Goal: Information Seeking & Learning: Learn about a topic

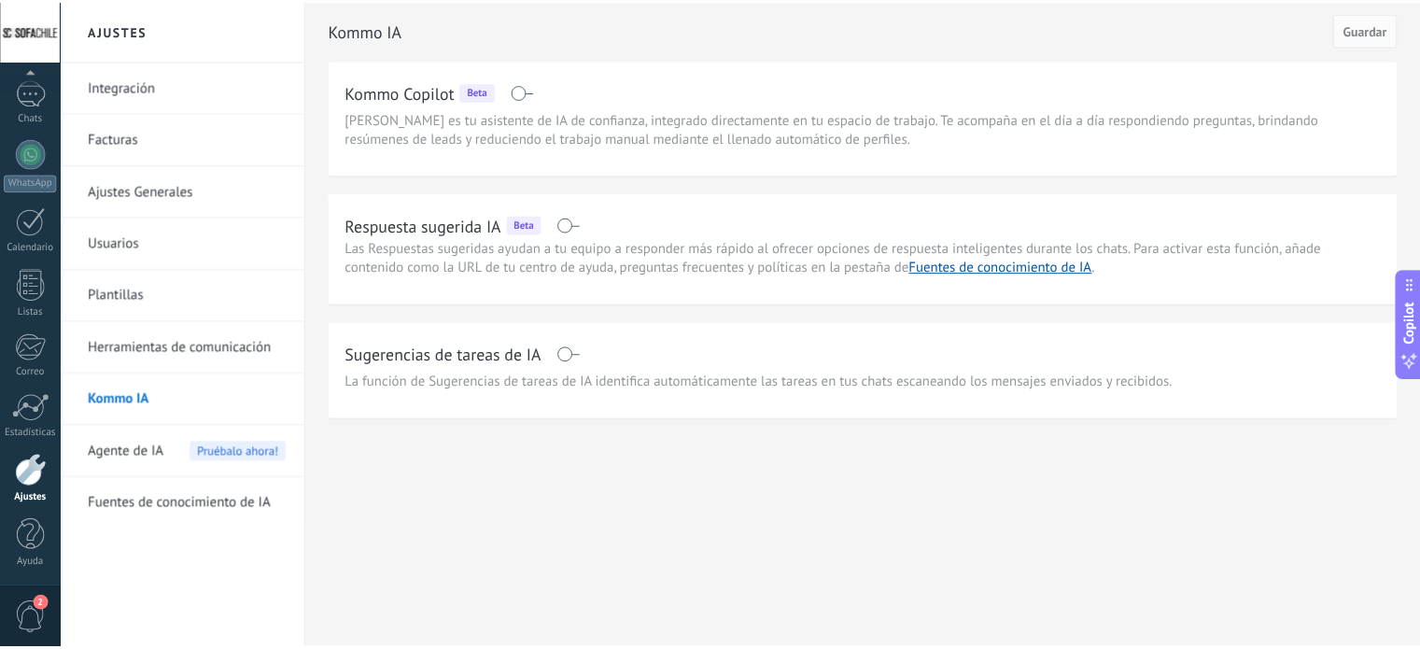
scroll to position [49, 0]
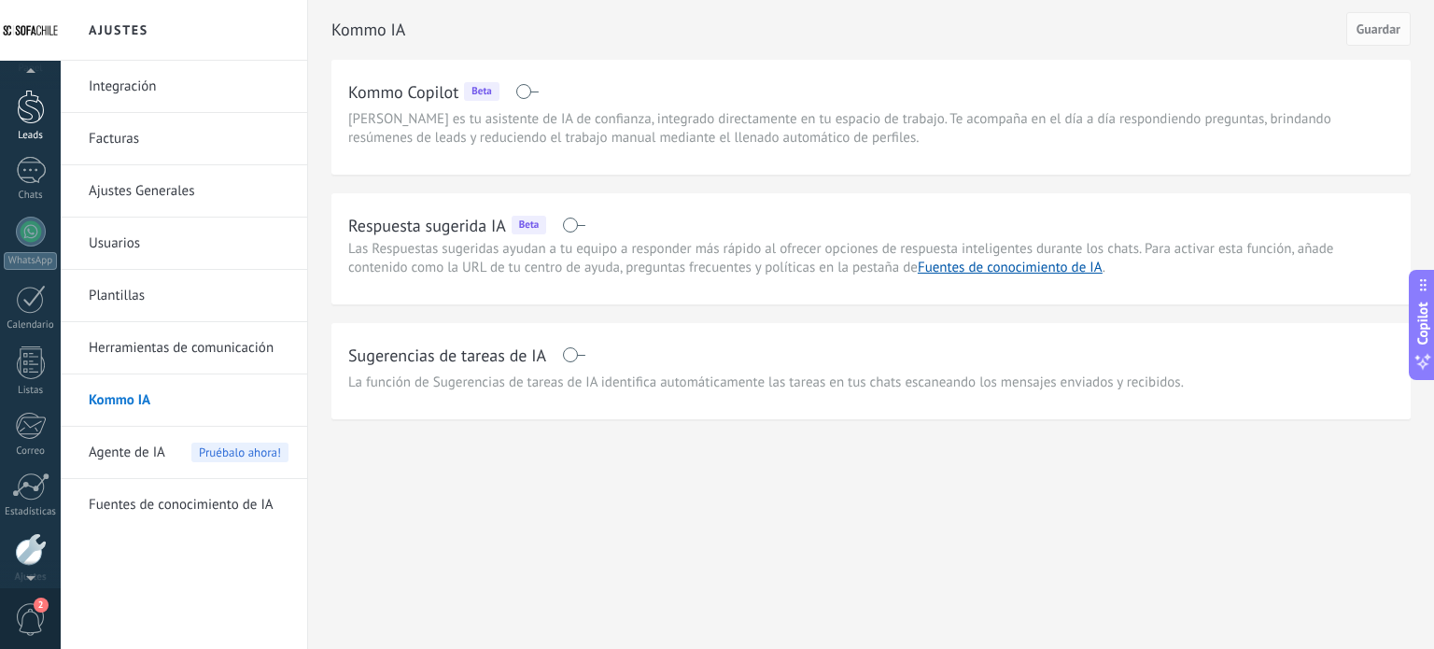
click at [33, 117] on div at bounding box center [31, 107] width 28 height 35
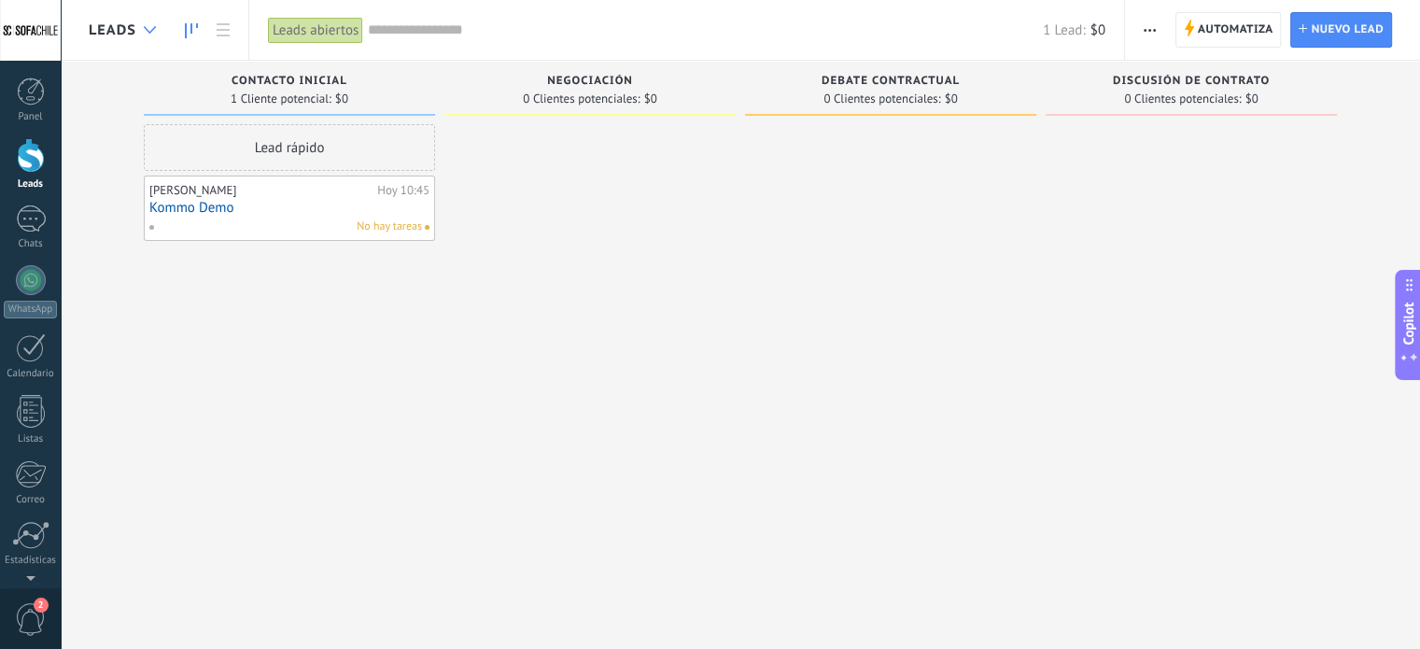
click at [145, 26] on use at bounding box center [150, 29] width 12 height 7
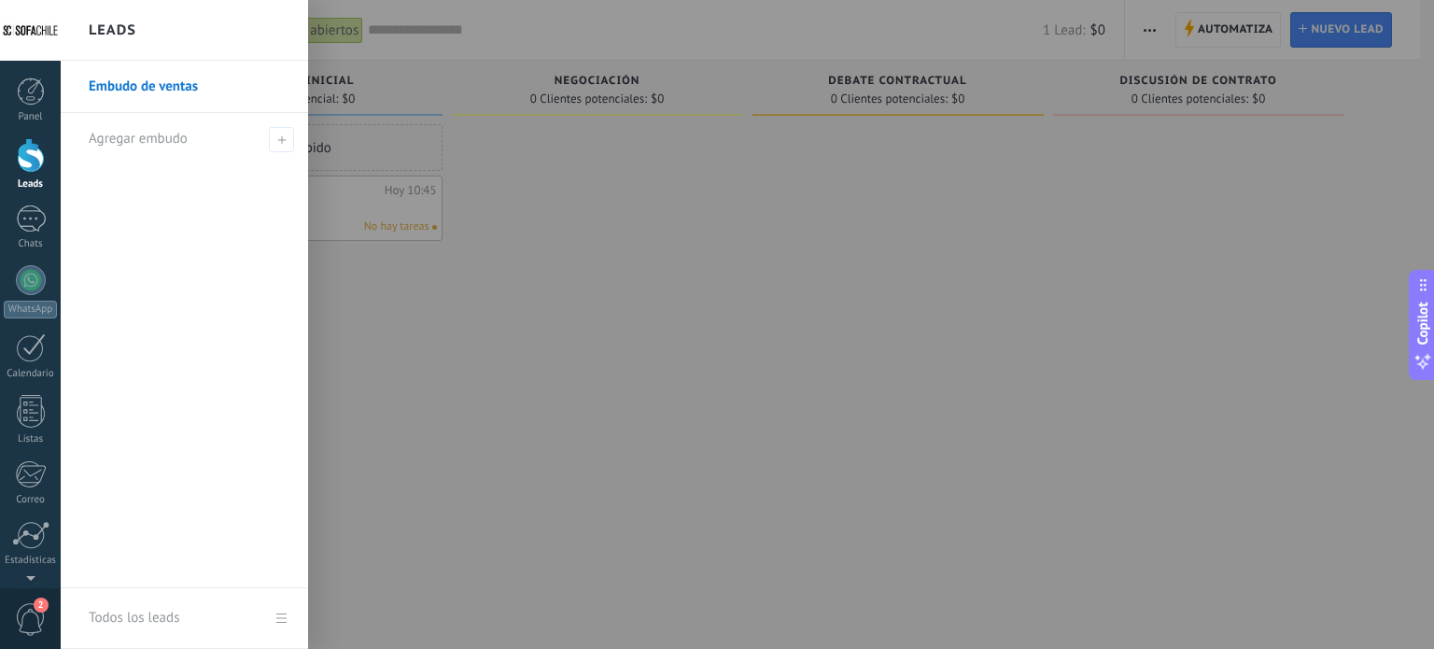
click at [504, 212] on div at bounding box center [778, 324] width 1434 height 649
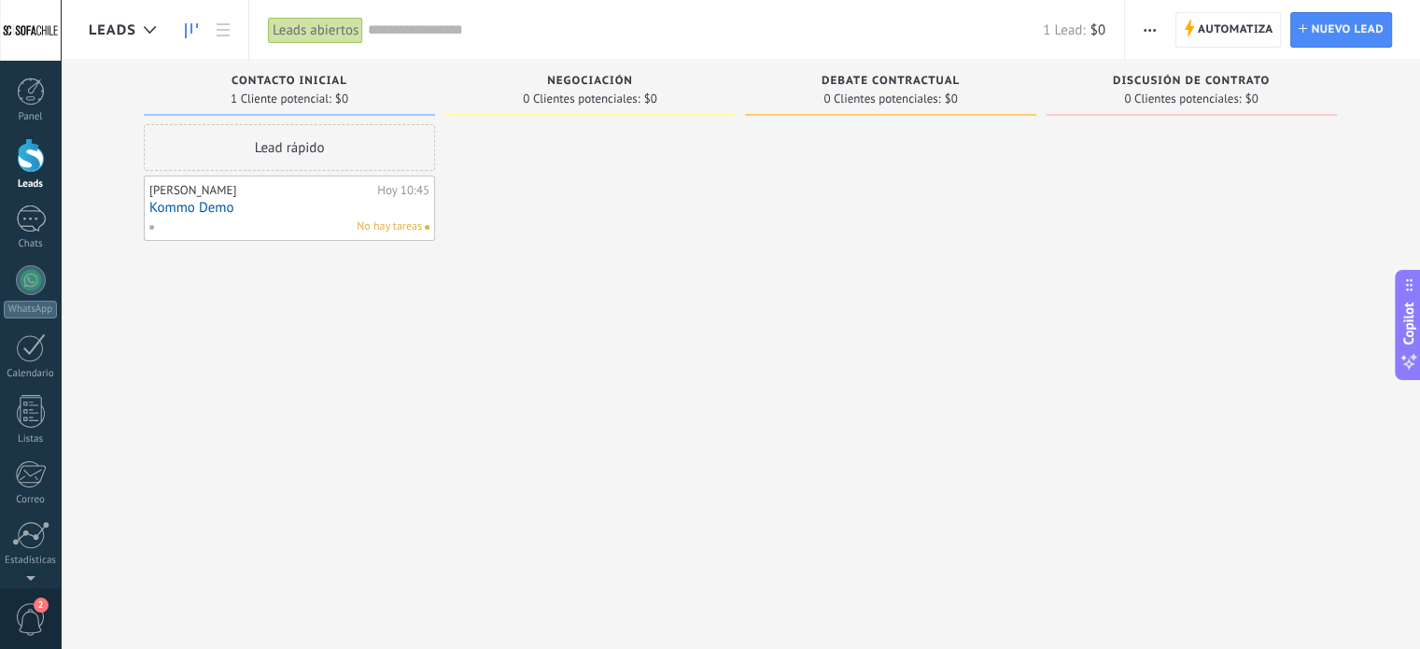
click at [578, 93] on span "0 Clientes potenciales:" at bounding box center [581, 98] width 117 height 11
click at [575, 81] on span "Negociación" at bounding box center [590, 81] width 86 height 13
click at [17, 97] on div at bounding box center [31, 91] width 28 height 28
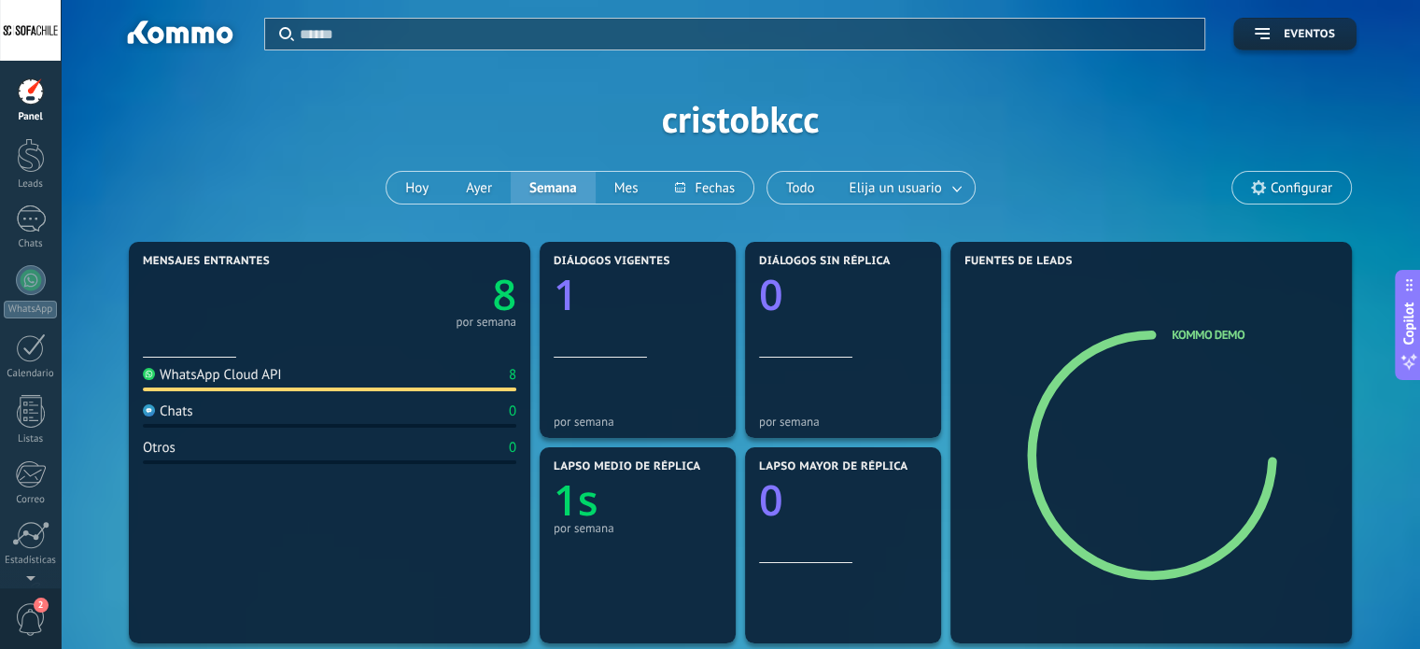
click at [479, 288] on icon "8" at bounding box center [423, 289] width 187 height 42
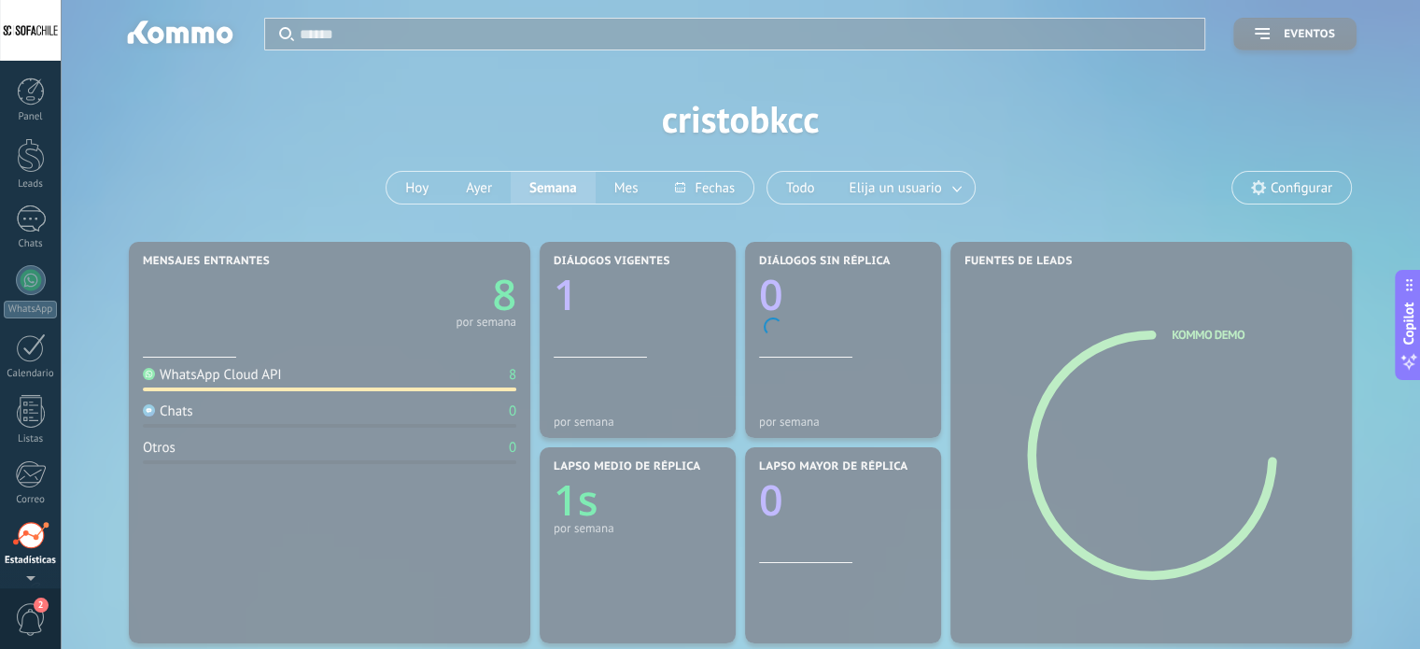
scroll to position [127, 0]
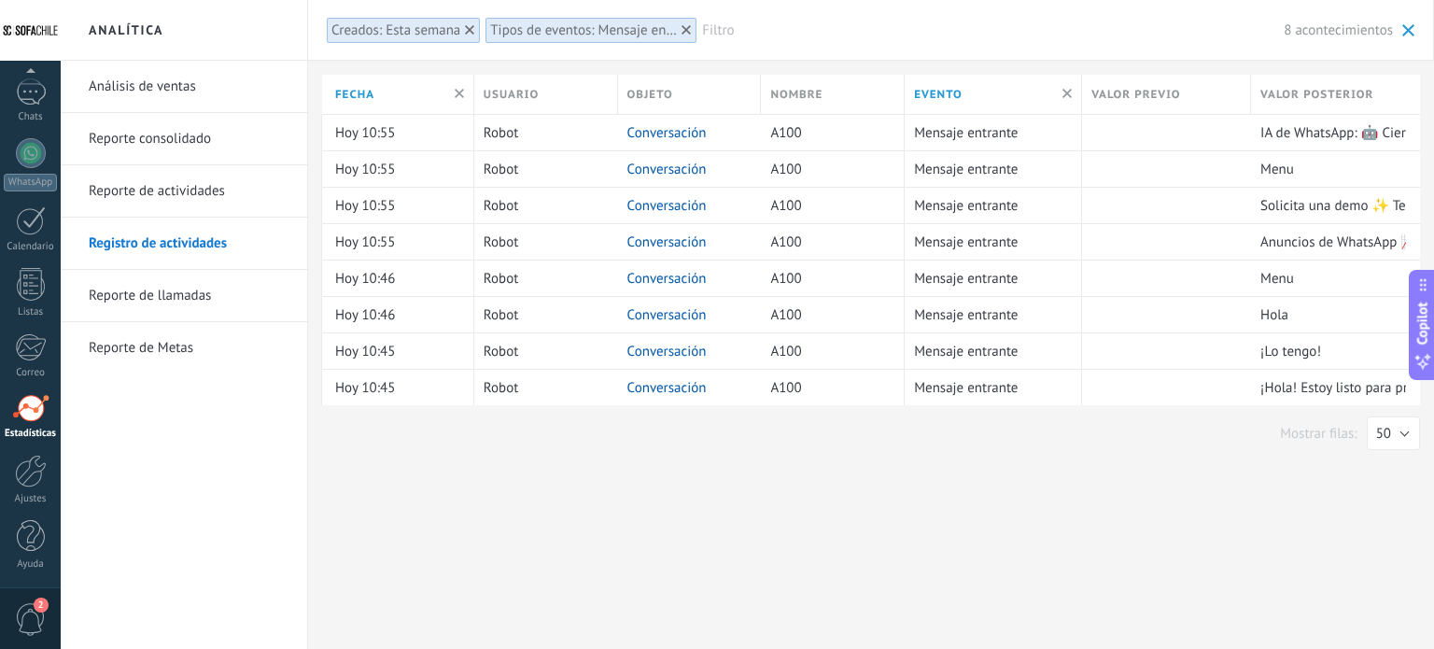
click at [1404, 25] on span at bounding box center [1408, 30] width 12 height 12
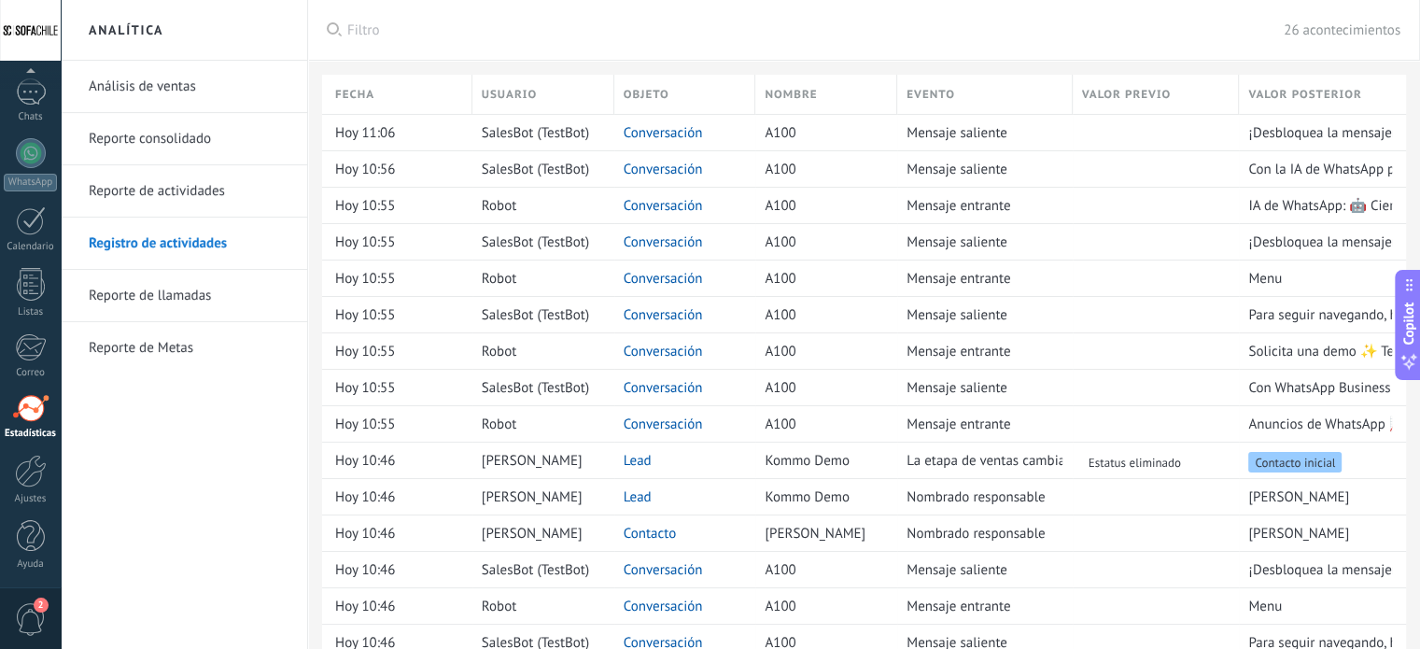
click at [140, 92] on link "Análisis de ventas" at bounding box center [189, 87] width 200 height 52
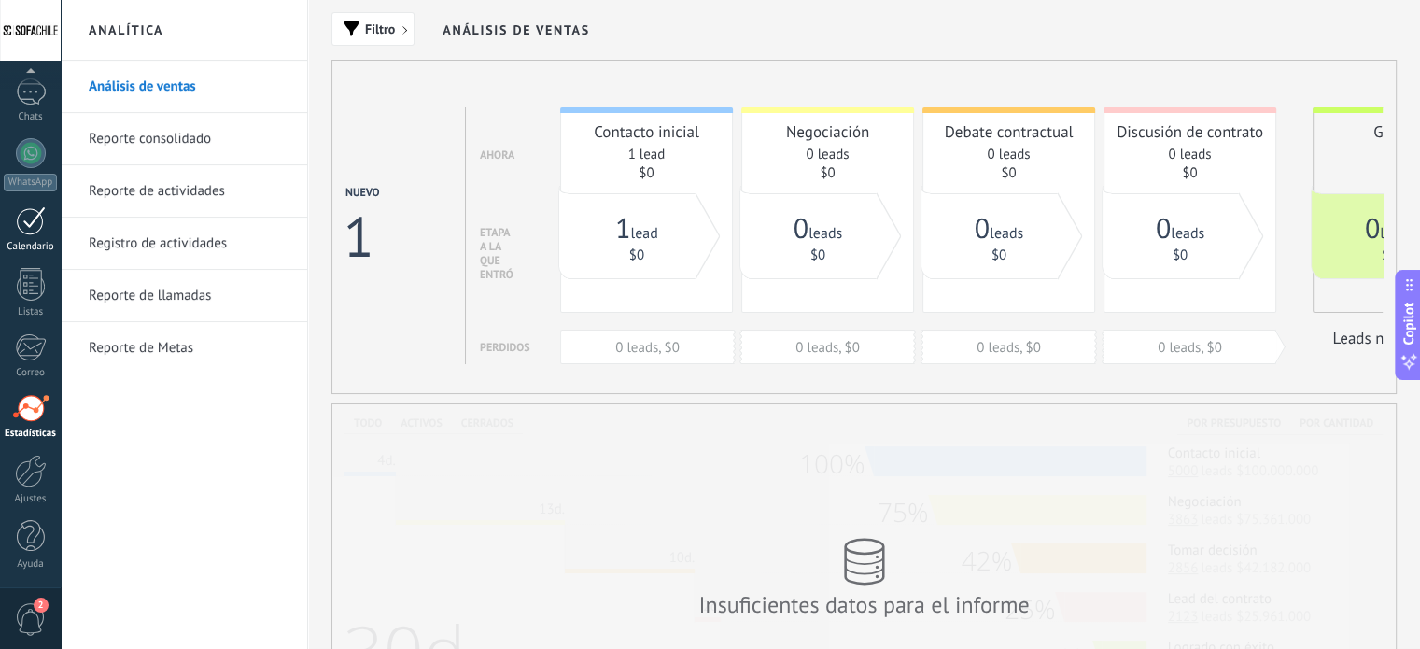
click at [29, 216] on div at bounding box center [31, 220] width 30 height 29
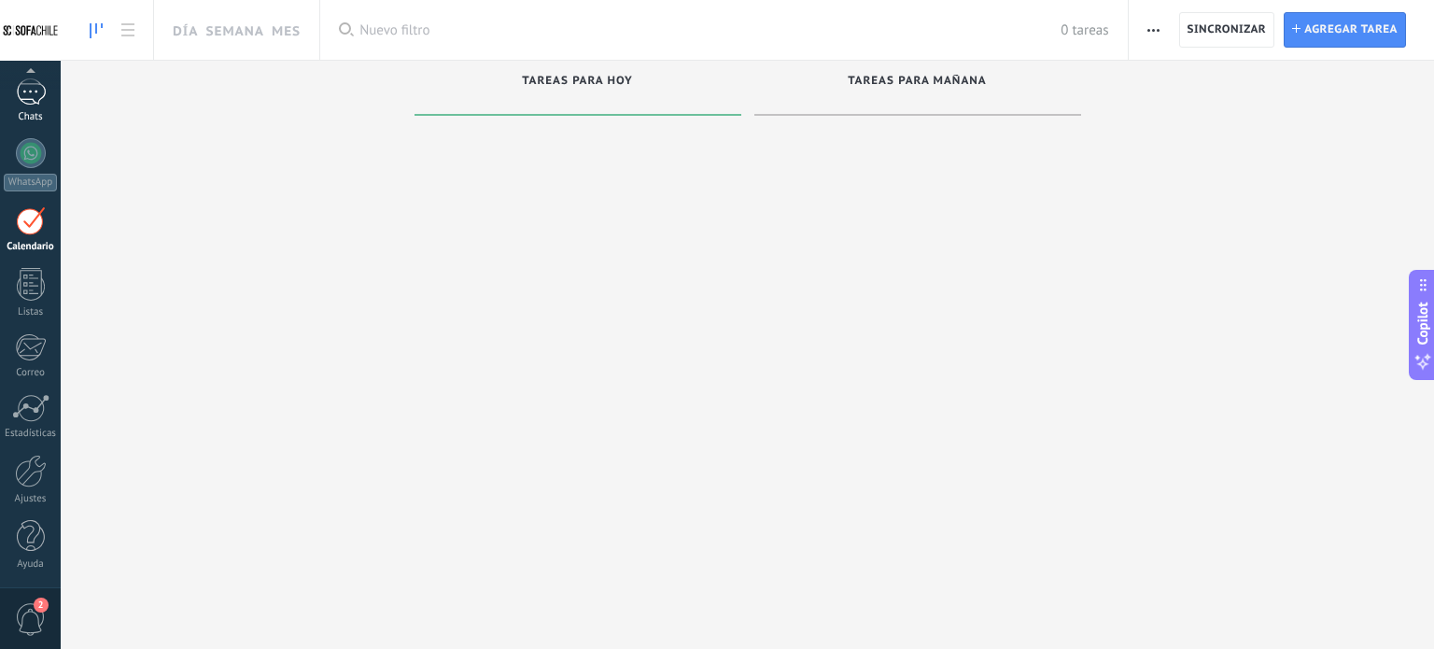
click at [25, 100] on div at bounding box center [31, 91] width 30 height 27
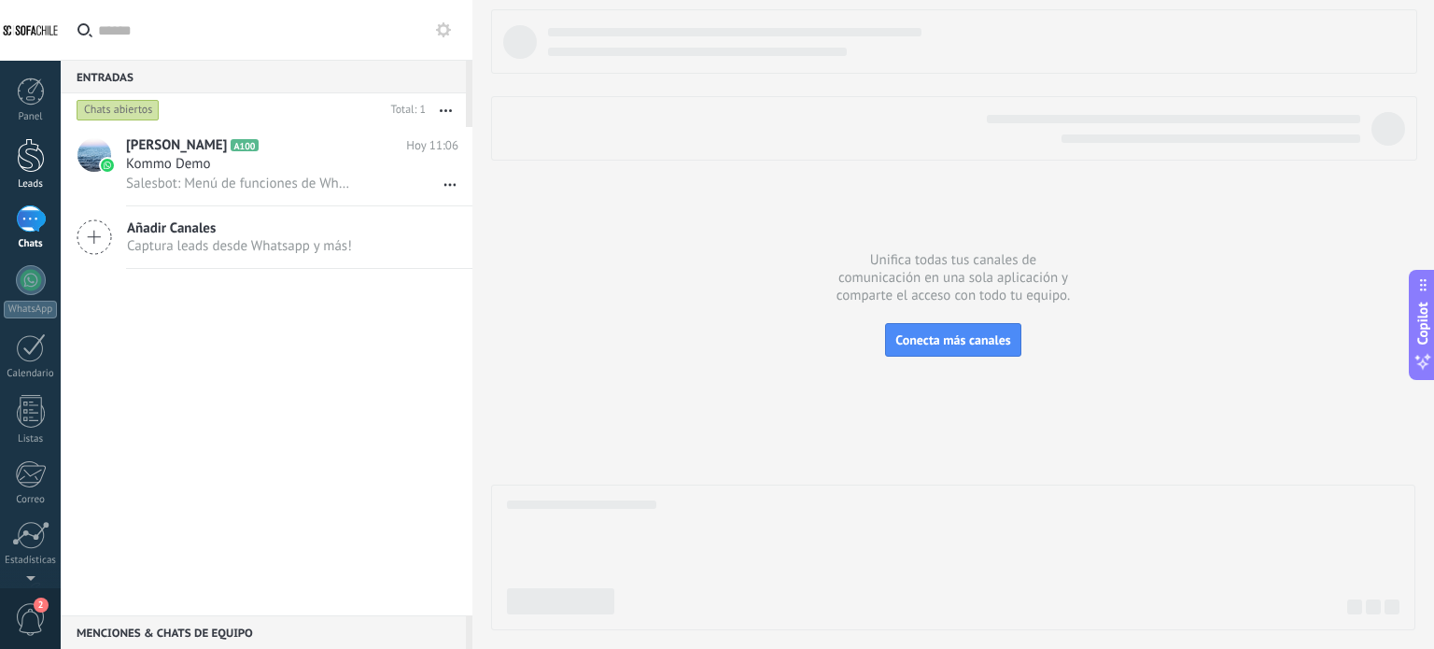
click at [44, 147] on div at bounding box center [31, 155] width 28 height 35
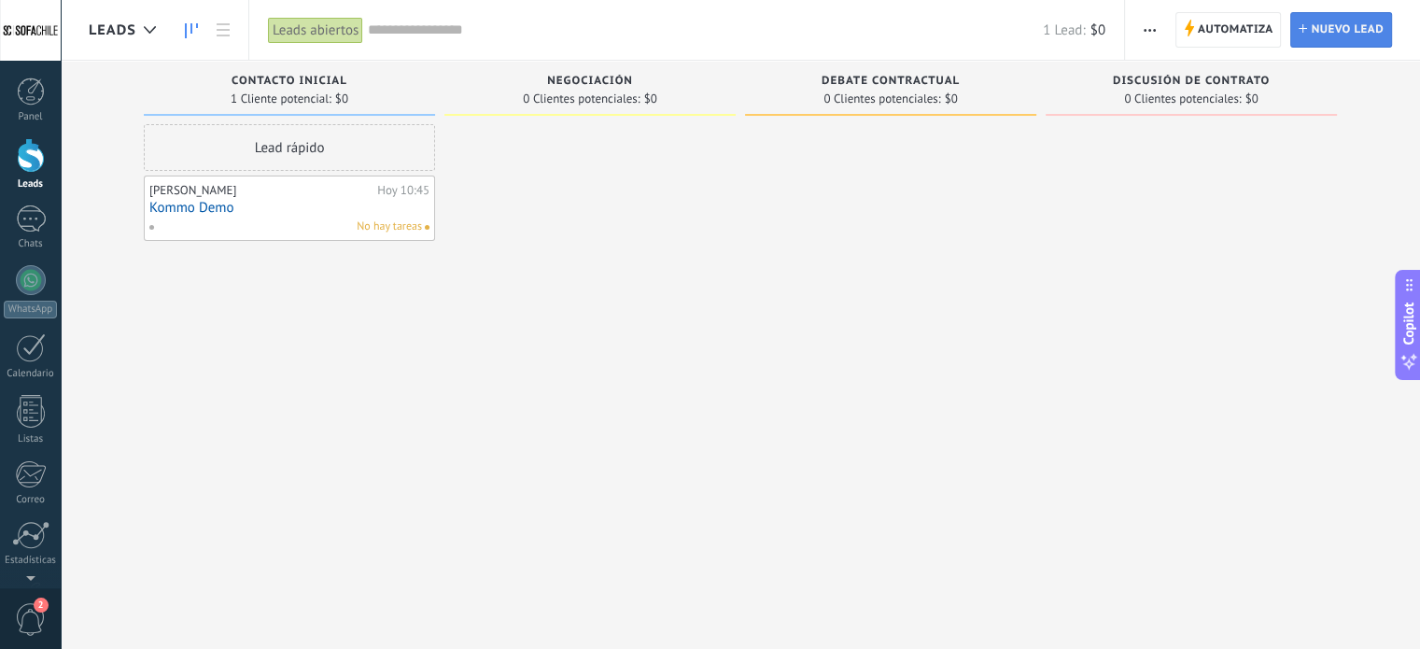
click at [1326, 34] on span "Nuevo lead" at bounding box center [1347, 30] width 73 height 34
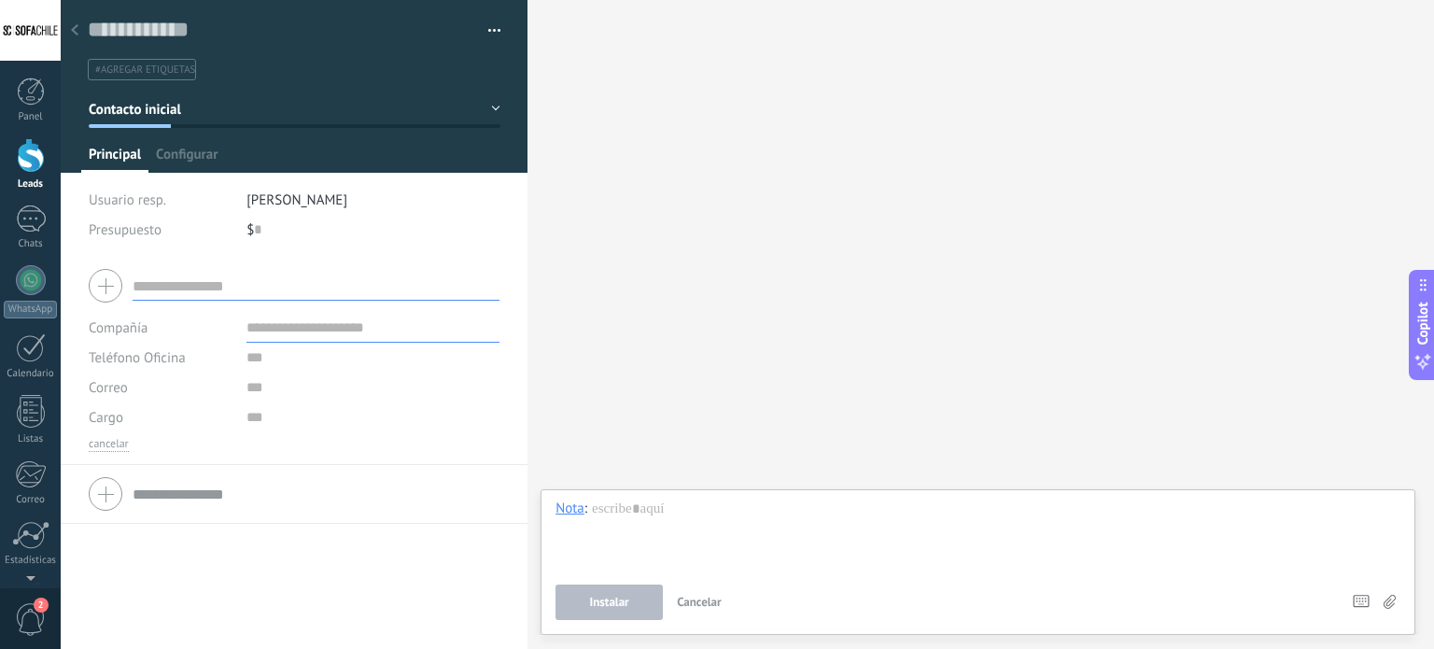
click at [239, 291] on input "text" at bounding box center [316, 286] width 367 height 30
click at [347, 337] on input "text" at bounding box center [372, 328] width 253 height 30
click at [71, 21] on div at bounding box center [75, 31] width 26 height 36
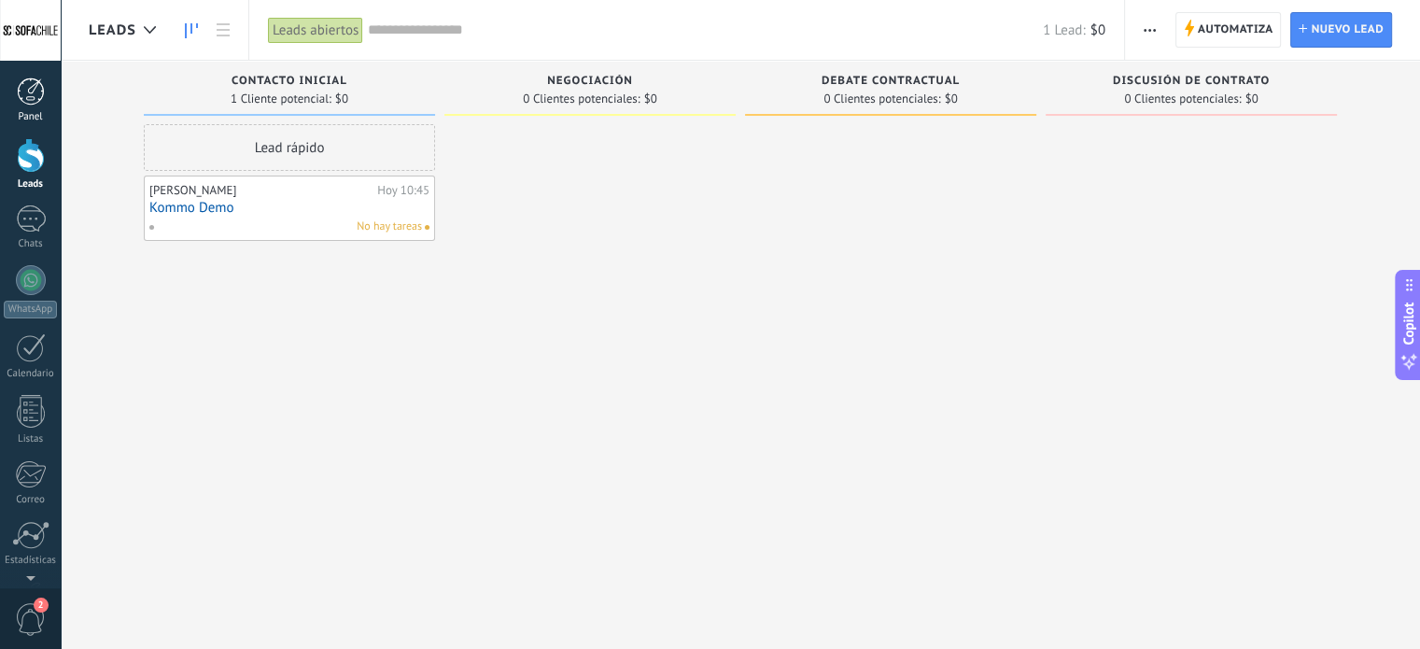
click at [30, 102] on div at bounding box center [31, 91] width 28 height 28
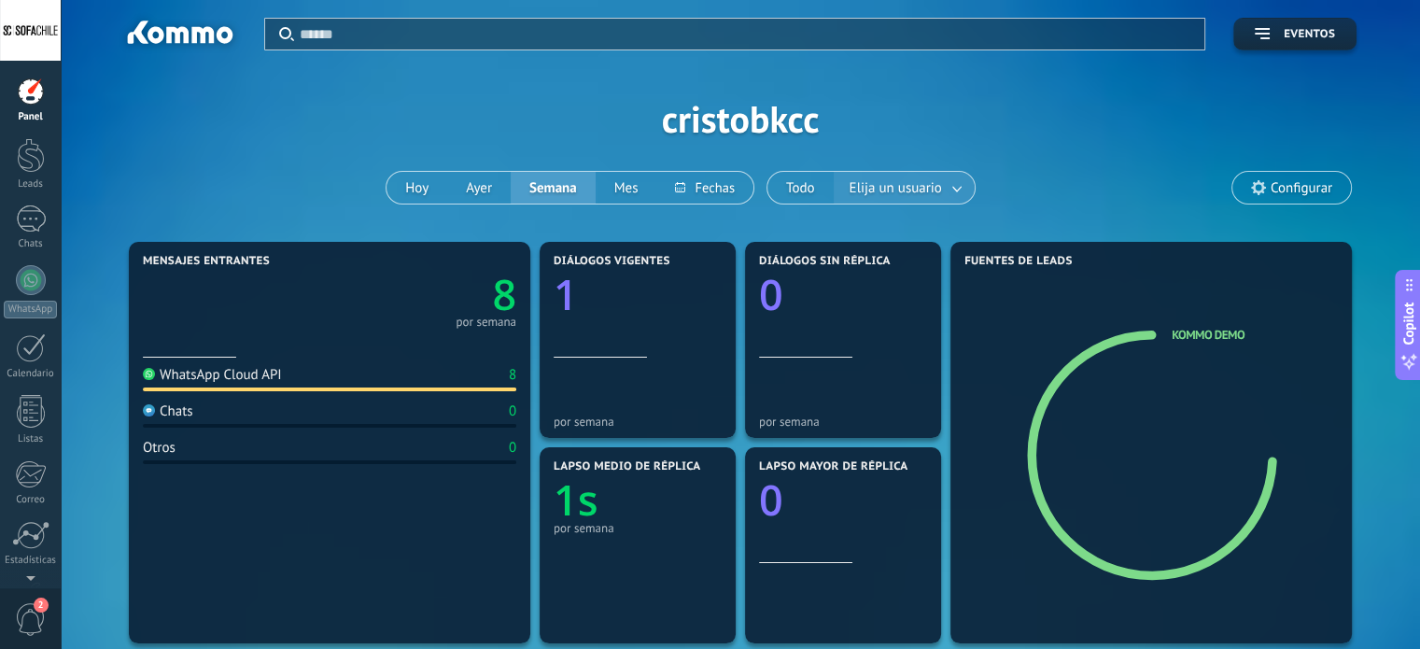
click at [865, 185] on span "Elija un usuario" at bounding box center [896, 188] width 100 height 25
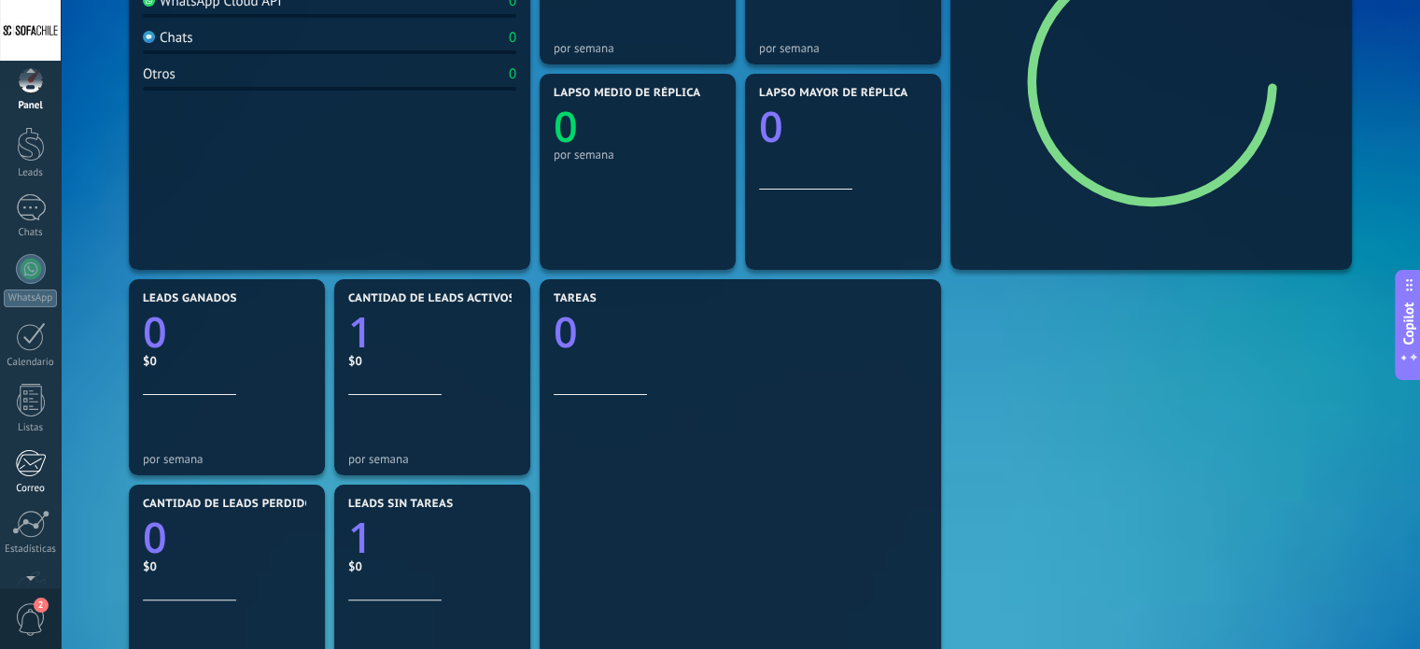
scroll to position [18, 0]
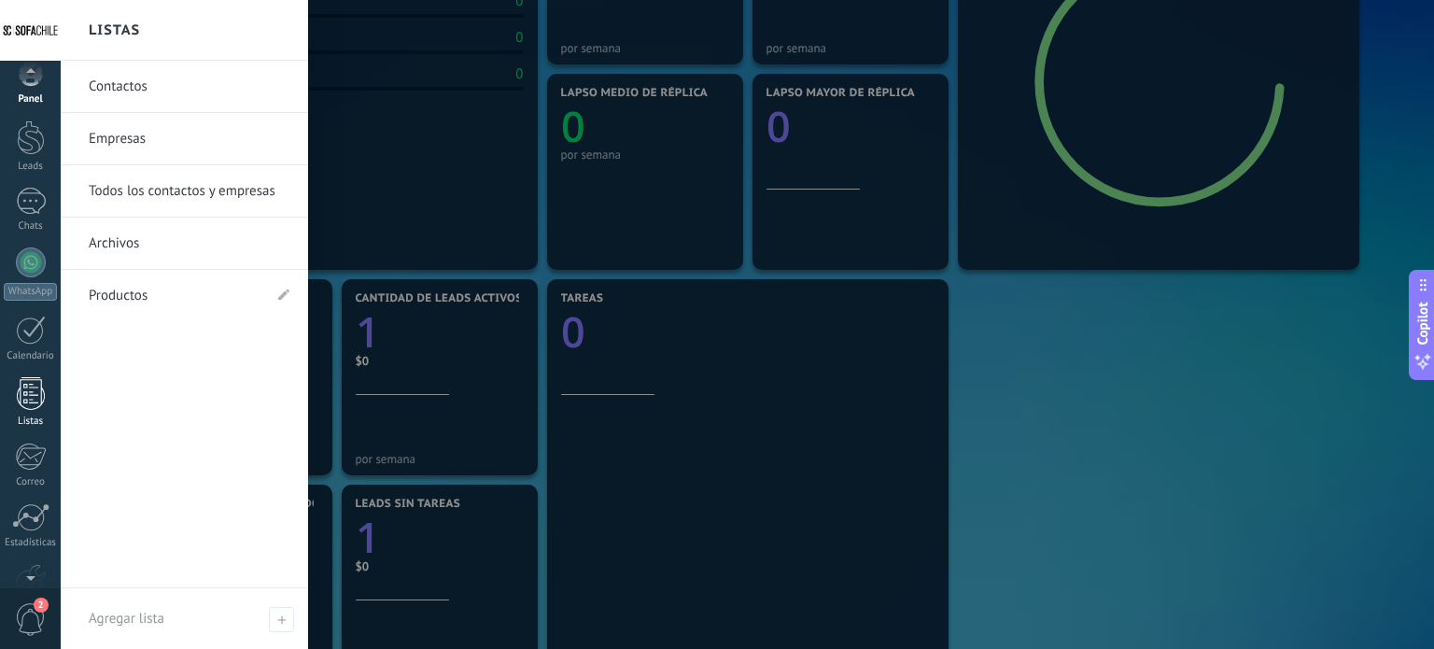
drag, startPoint x: 45, startPoint y: 369, endPoint x: 40, endPoint y: 388, distance: 20.2
click at [44, 369] on div "Panel Leads Chats WhatsApp Clientes" at bounding box center [30, 379] width 61 height 639
click at [37, 402] on div at bounding box center [31, 393] width 28 height 33
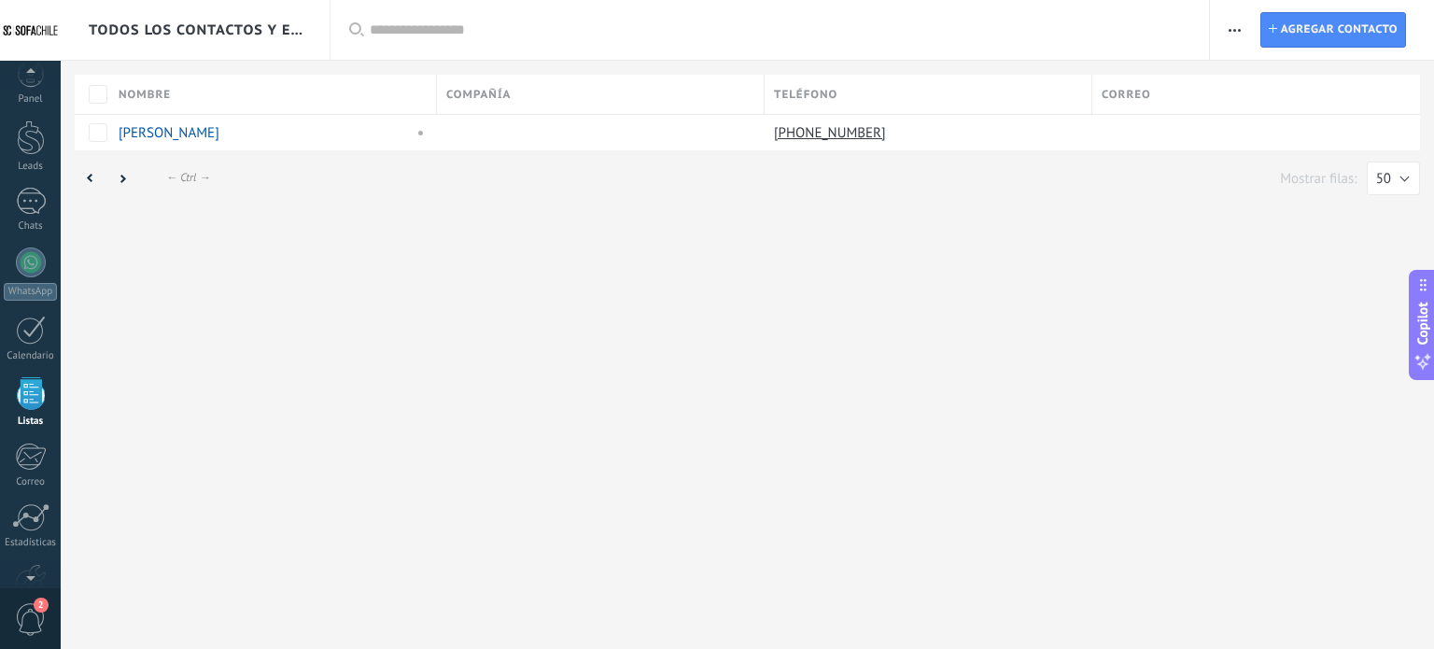
scroll to position [115, 0]
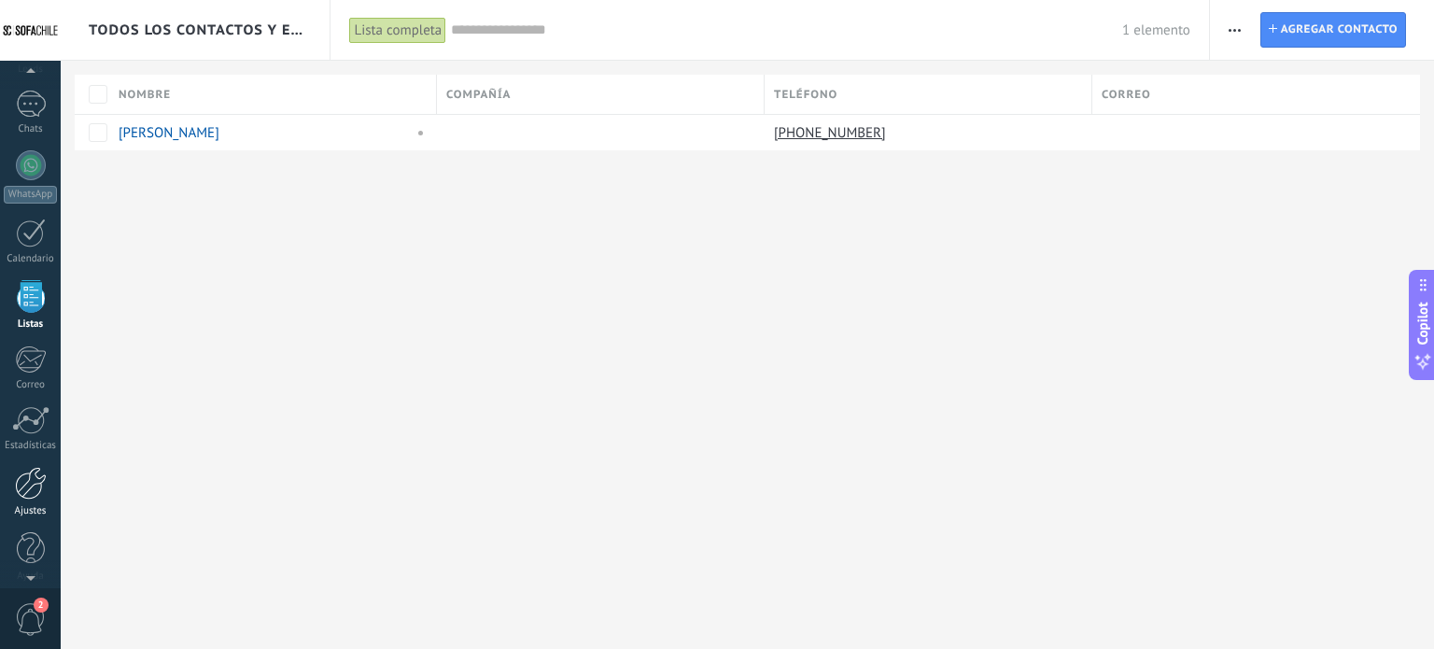
click at [37, 470] on div at bounding box center [31, 483] width 32 height 33
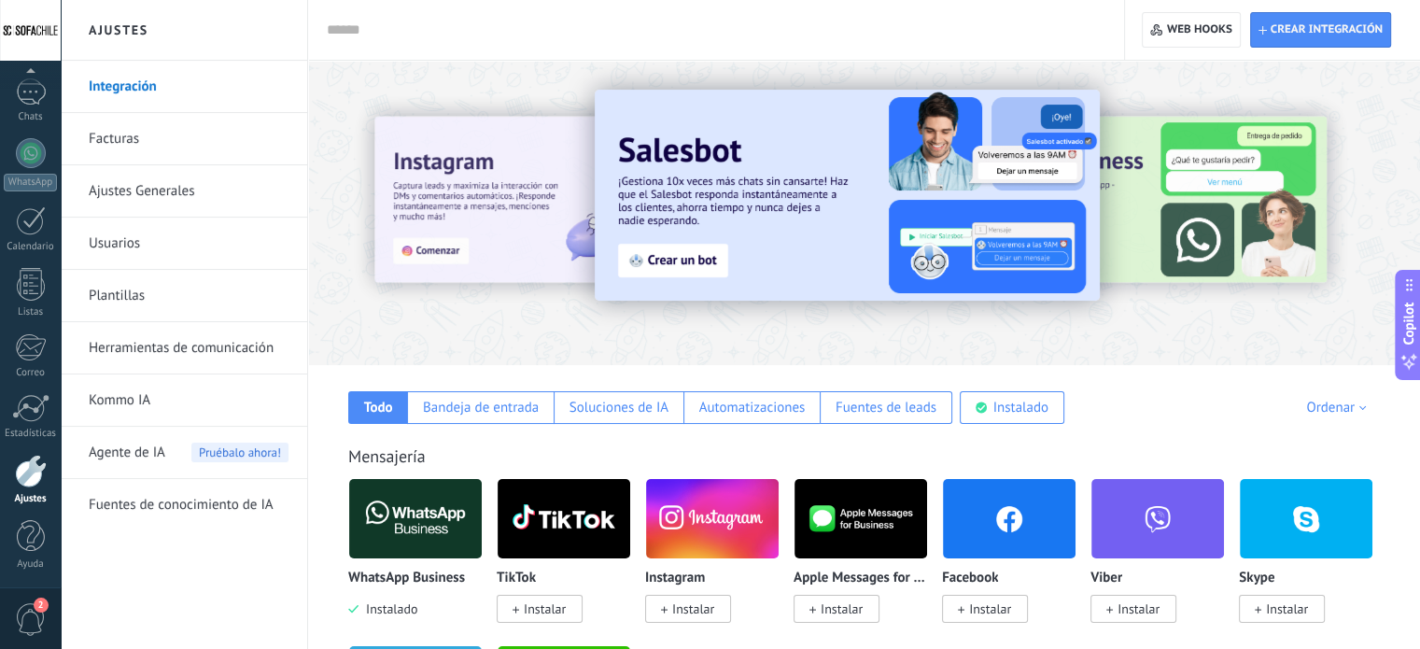
click at [1159, 181] on div at bounding box center [1327, 212] width 420 height 168
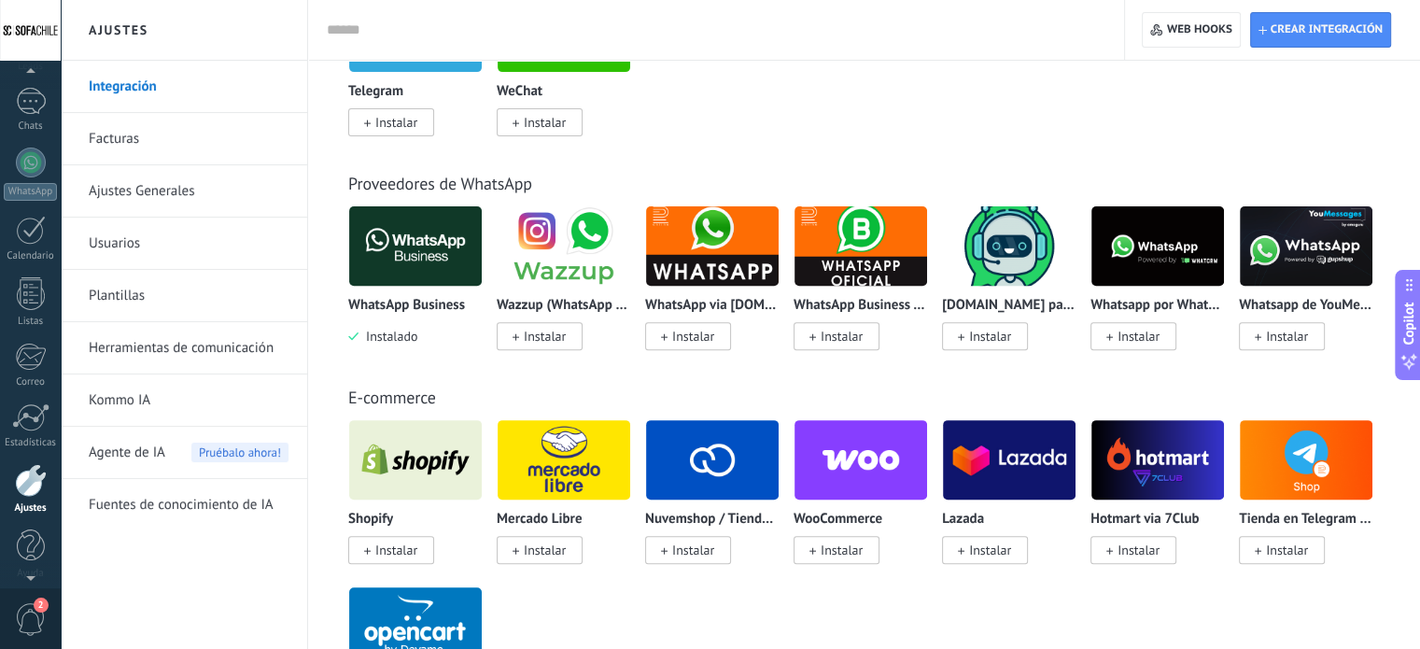
scroll to position [127, 0]
click at [30, 552] on div at bounding box center [31, 536] width 28 height 33
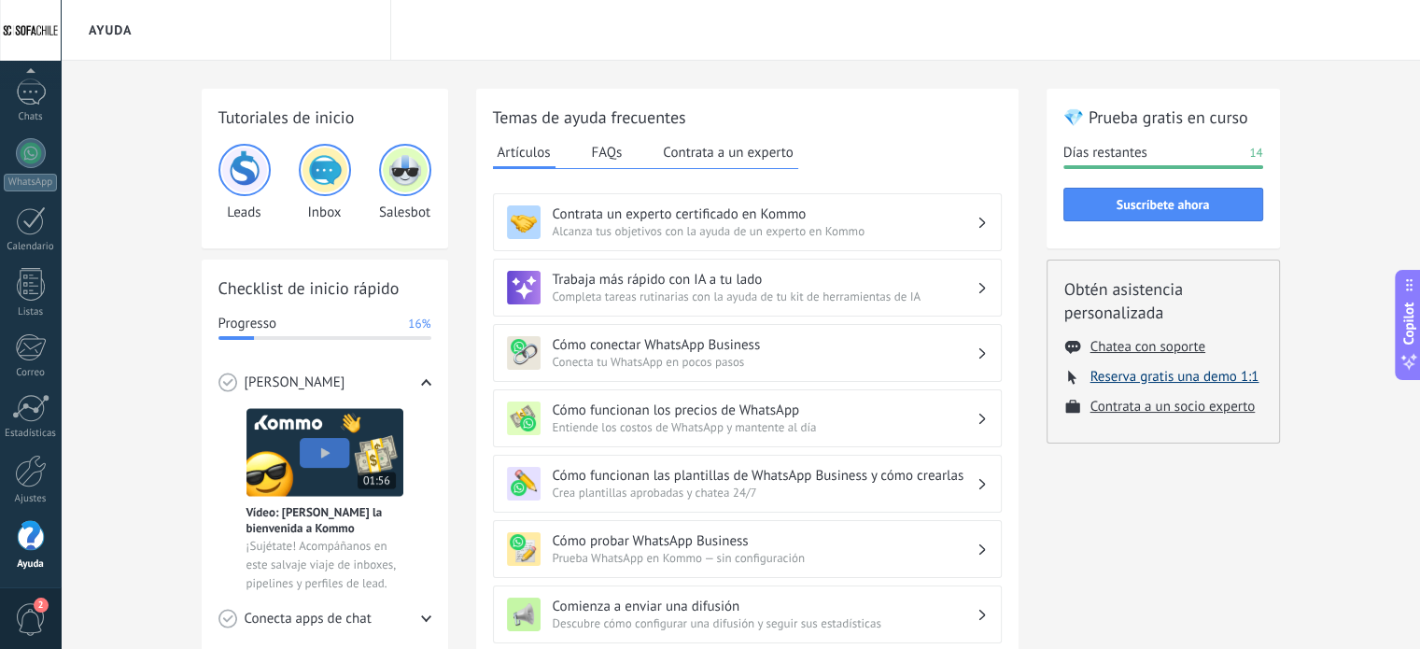
click at [1183, 376] on button "Reserva gratis una demo 1:1" at bounding box center [1174, 377] width 169 height 18
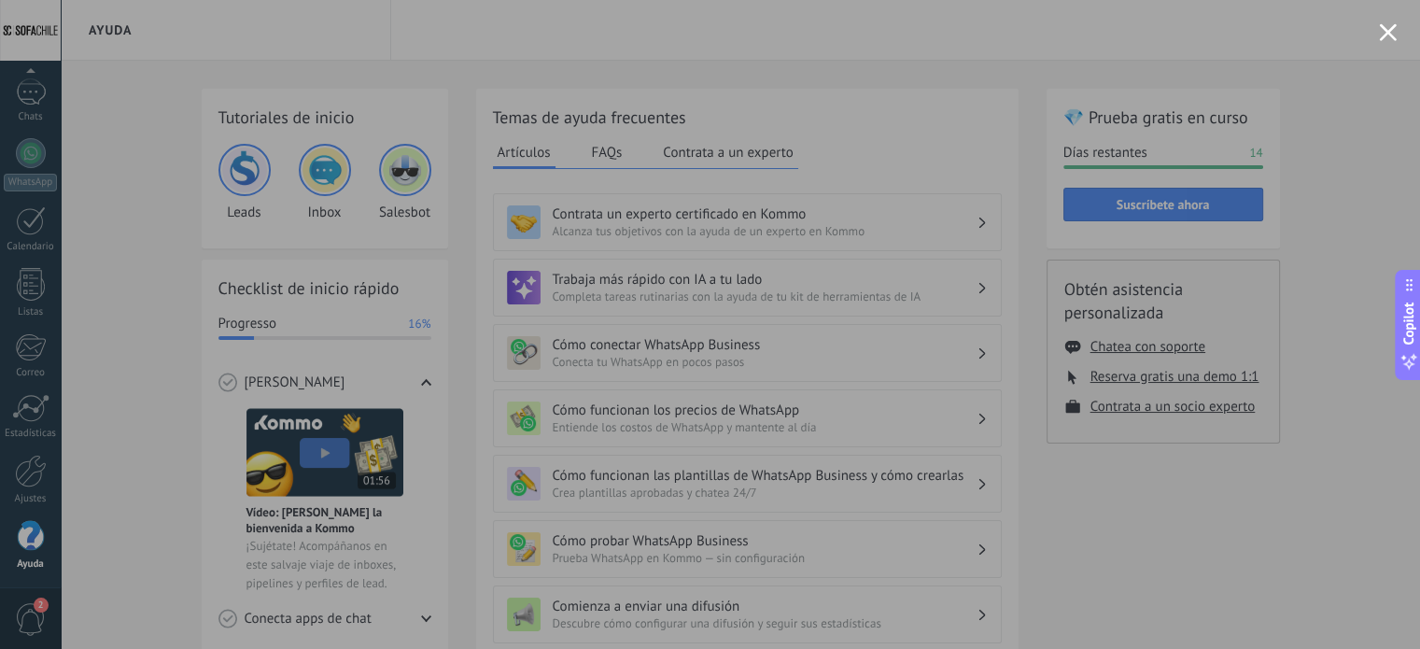
click at [1399, 27] on div at bounding box center [710, 324] width 1420 height 649
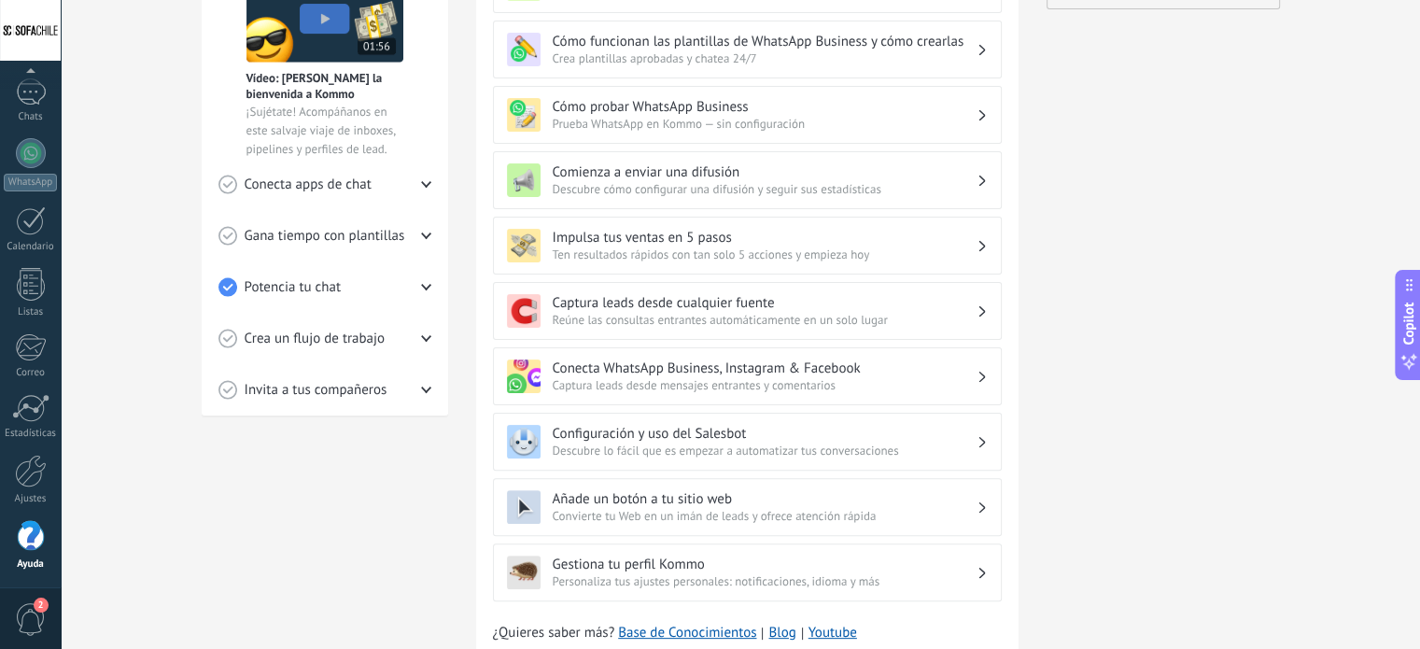
scroll to position [507, 0]
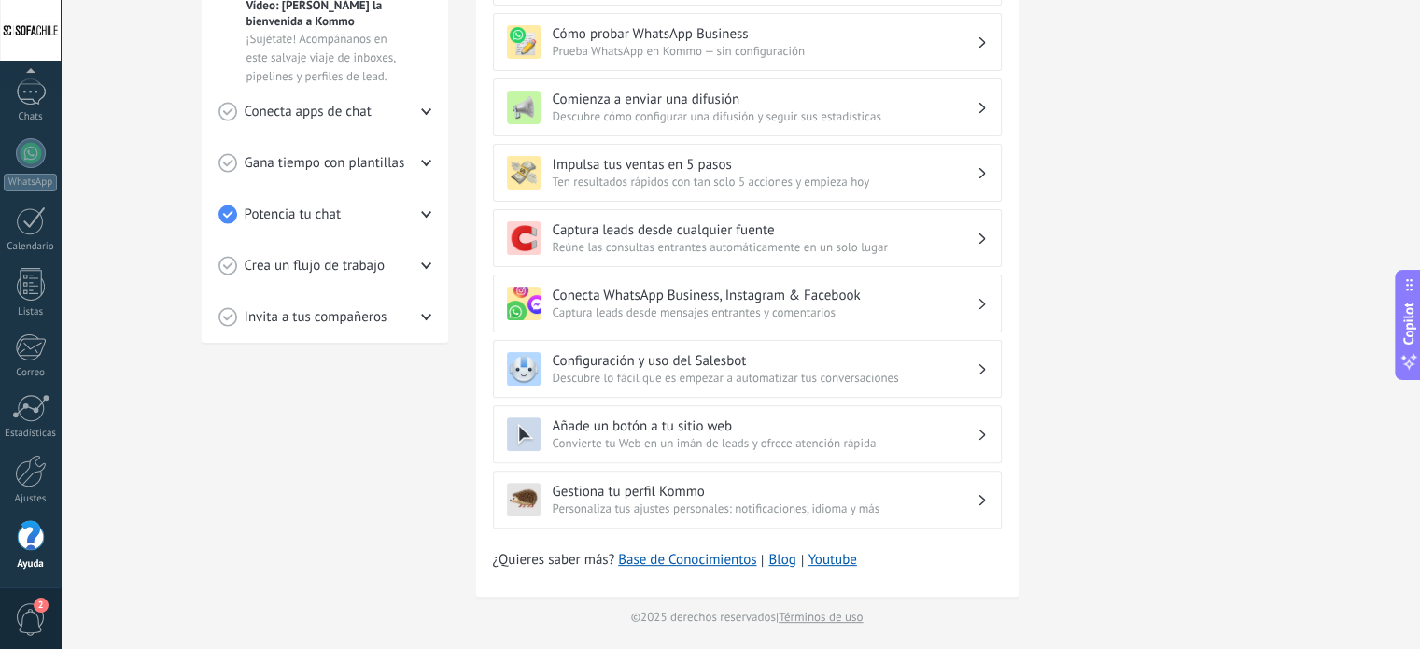
click at [736, 370] on span "Descubre lo fácil que es empezar a automatizar tus conversaciones" at bounding box center [765, 378] width 424 height 16
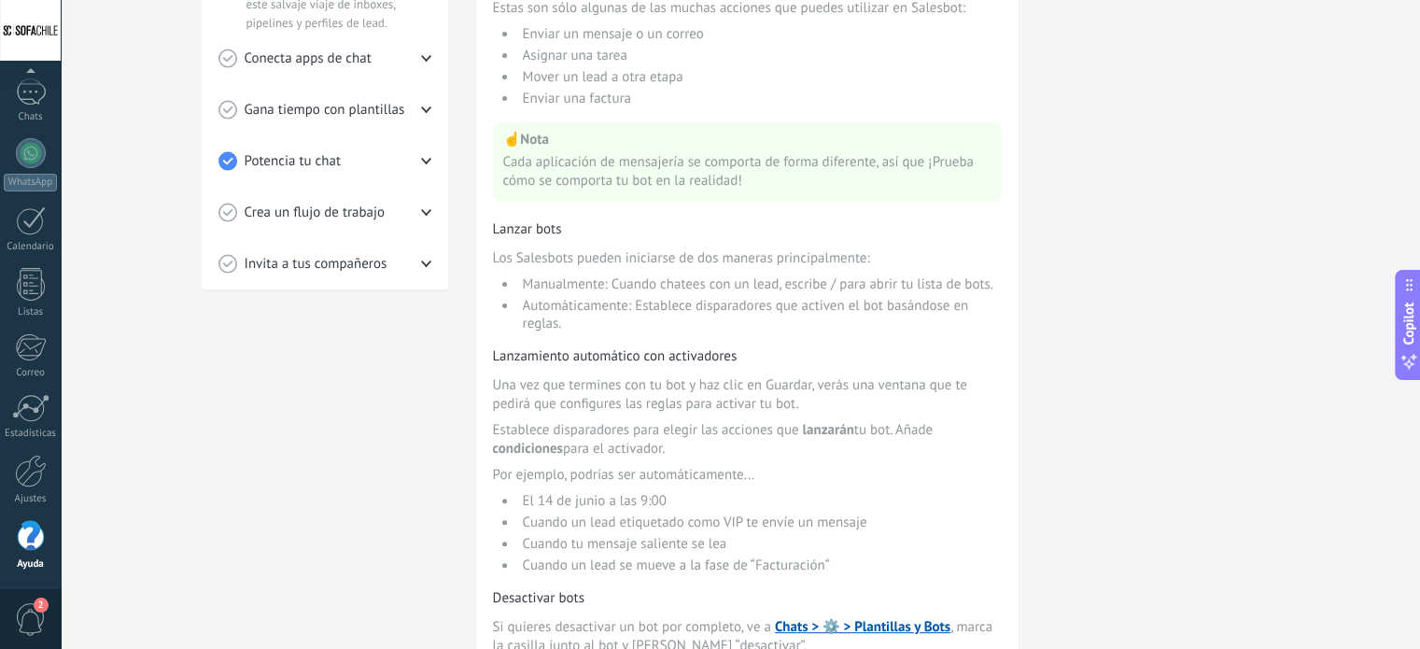
scroll to position [0, 0]
